Goal: Task Accomplishment & Management: Complete application form

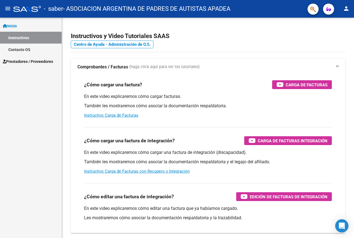
click at [26, 60] on span "Prestadores / Proveedores" at bounding box center [28, 62] width 50 height 6
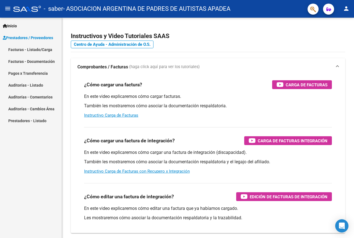
click at [33, 46] on link "Facturas - Listado/Carga" at bounding box center [31, 50] width 62 height 12
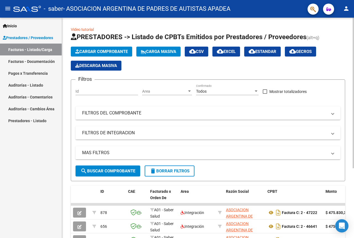
click at [96, 51] on span "Cargar Comprobante" at bounding box center [101, 51] width 52 height 5
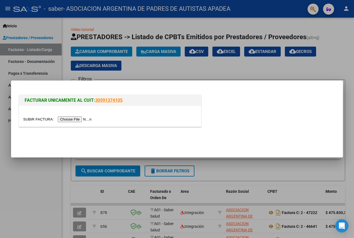
click at [80, 118] on input "file" at bounding box center [58, 120] width 70 height 6
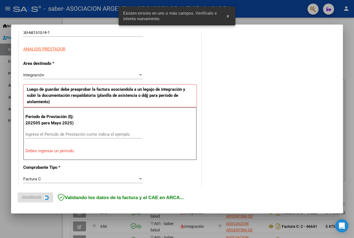
scroll to position [111, 0]
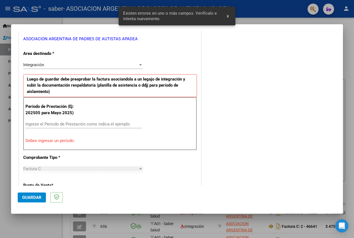
click at [98, 123] on input "Ingrese el Período de Prestación como indica el ejemplo" at bounding box center [83, 124] width 117 height 5
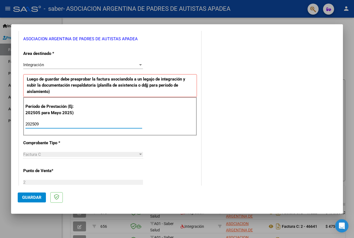
type input "202509"
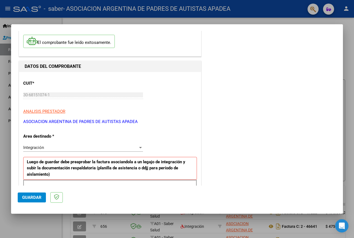
scroll to position [194, 0]
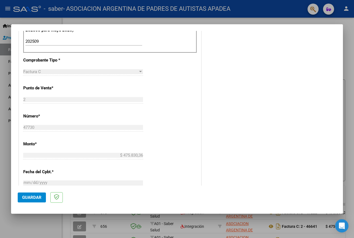
click at [169, 113] on div "CUIT * 30-68151074-1 Ingresar CUIT ANALISIS PRESTADOR ASOCIACION ARGENTINA DE P…" at bounding box center [110, 120] width 182 height 428
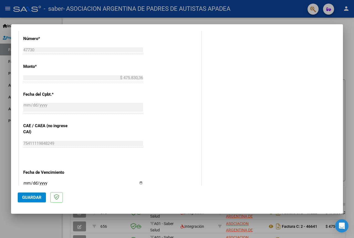
scroll to position [304, 0]
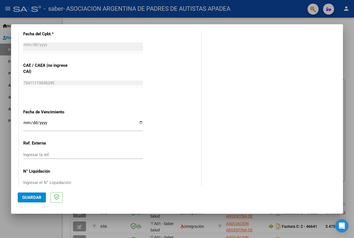
scroll to position [344, 0]
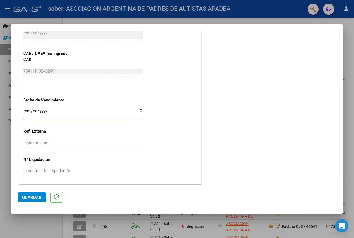
click at [136, 109] on input "Ingresar la fecha" at bounding box center [83, 113] width 120 height 9
click at [139, 112] on input "Ingresar la fecha" at bounding box center [83, 113] width 120 height 9
click at [139, 111] on input "[DATE]" at bounding box center [83, 113] width 120 height 9
type input "[DATE]"
click at [25, 199] on span "Guardar" at bounding box center [31, 197] width 19 height 5
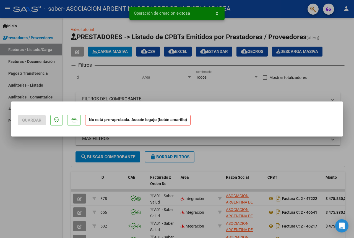
scroll to position [0, 0]
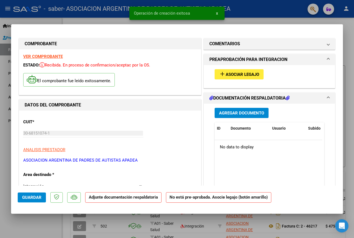
click at [238, 76] on span "Asociar Legajo" at bounding box center [241, 74] width 33 height 5
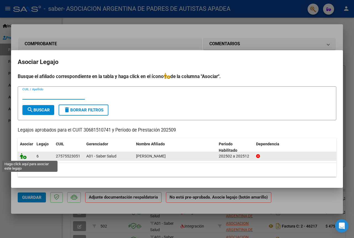
click at [23, 157] on icon at bounding box center [23, 156] width 7 height 6
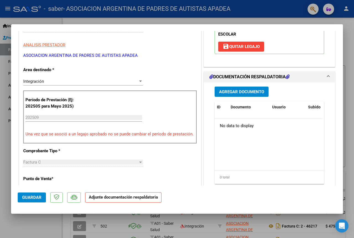
scroll to position [138, 0]
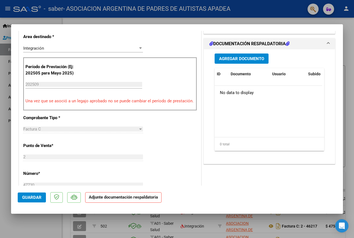
click at [241, 55] on button "Agregar Documento" at bounding box center [241, 59] width 54 height 10
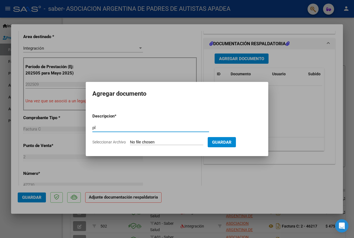
type input "p"
type input "PLANILLA DE ASISTENCIA [DATE]"
click at [113, 141] on span "Seleccionar Archivo" at bounding box center [108, 142] width 33 height 4
click at [130, 141] on input "Seleccionar Archivo" at bounding box center [166, 142] width 73 height 5
type input "C:\fakepath\[PERSON_NAME] 2025 09 76801.pdf"
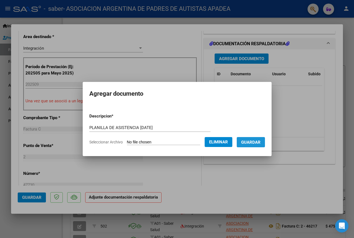
click at [252, 143] on span "Guardar" at bounding box center [250, 142] width 19 height 5
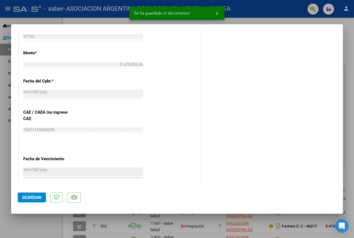
scroll to position [346, 0]
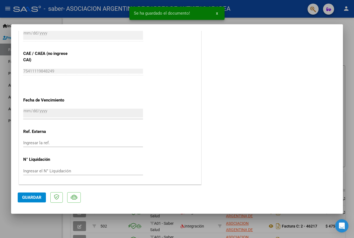
click at [40, 199] on span "Guardar" at bounding box center [31, 197] width 19 height 5
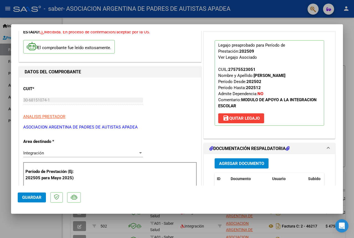
scroll to position [0, 0]
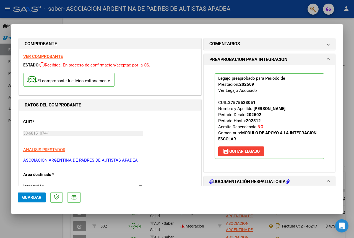
click at [353, 39] on div at bounding box center [177, 119] width 354 height 238
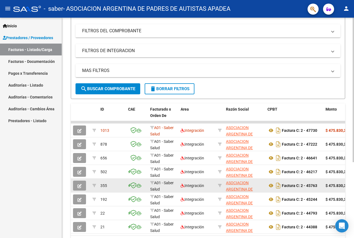
scroll to position [83, 0]
